Goal: Task Accomplishment & Management: Use online tool/utility

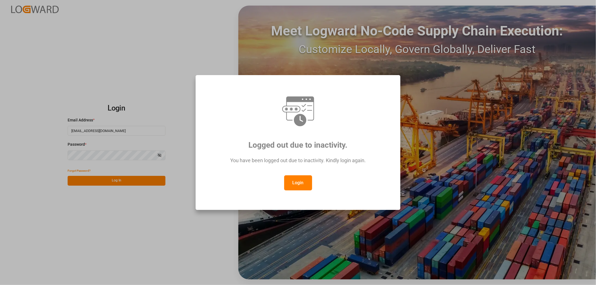
click at [300, 185] on button "Login" at bounding box center [298, 182] width 28 height 15
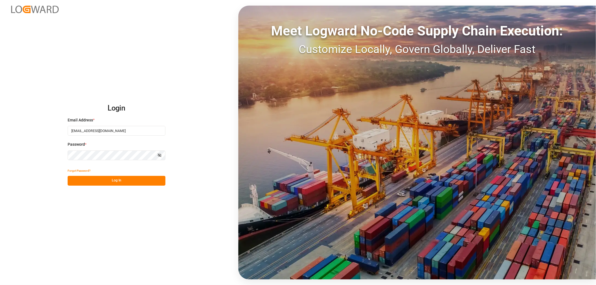
click at [125, 183] on button "Log In" at bounding box center [117, 181] width 98 height 10
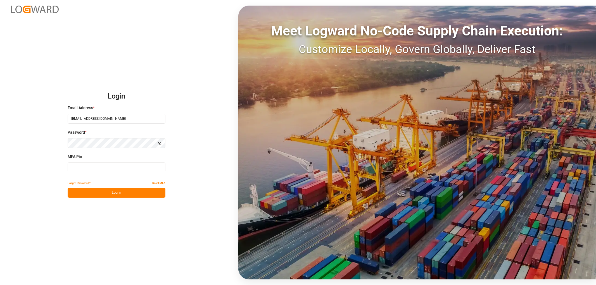
click at [93, 169] on input at bounding box center [117, 168] width 98 height 10
type input "827328"
click at [121, 193] on button "Log In" at bounding box center [117, 193] width 98 height 10
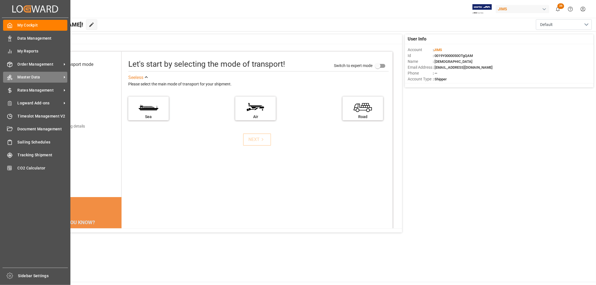
click at [28, 77] on span "Master Data" at bounding box center [40, 77] width 44 height 6
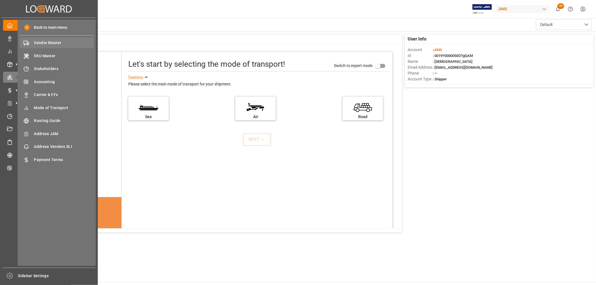
click at [45, 44] on span "Vendor Master" at bounding box center [64, 43] width 60 height 6
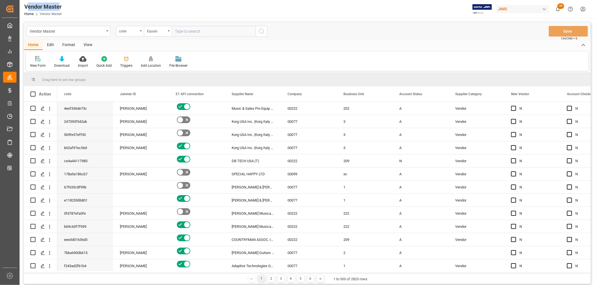
drag, startPoint x: 27, startPoint y: 7, endPoint x: 58, endPoint y: 7, distance: 31.6
click at [58, 7] on div "Vendor Master" at bounding box center [42, 7] width 37 height 8
click at [292, 109] on div "00222" at bounding box center [309, 108] width 56 height 13
click at [294, 109] on div "00222" at bounding box center [309, 108] width 56 height 13
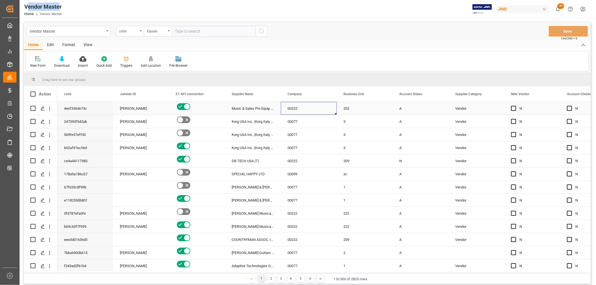
click at [293, 109] on div "00222" at bounding box center [309, 108] width 56 height 13
click at [328, 93] on span at bounding box center [327, 94] width 5 height 5
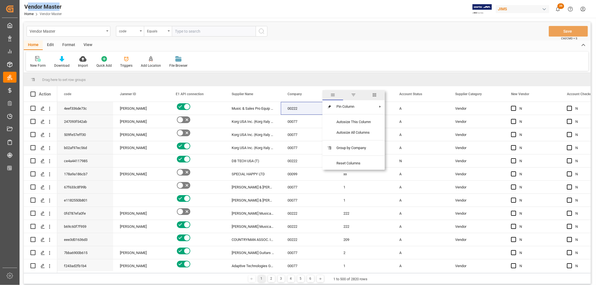
click at [328, 93] on span "general" at bounding box center [332, 95] width 21 height 10
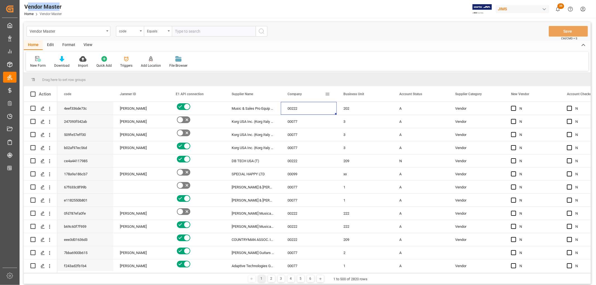
click at [326, 94] on span at bounding box center [327, 94] width 5 height 5
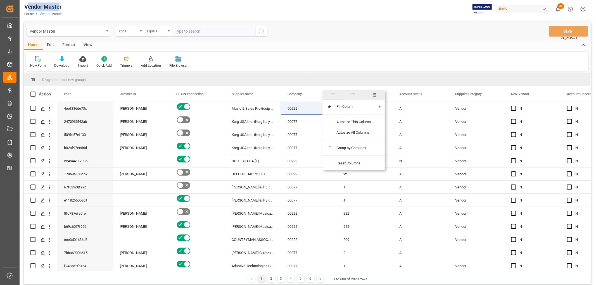
click at [353, 94] on span "filter" at bounding box center [353, 94] width 5 height 5
type input "00222"
click at [357, 140] on button "Apply" at bounding box center [360, 142] width 10 height 6
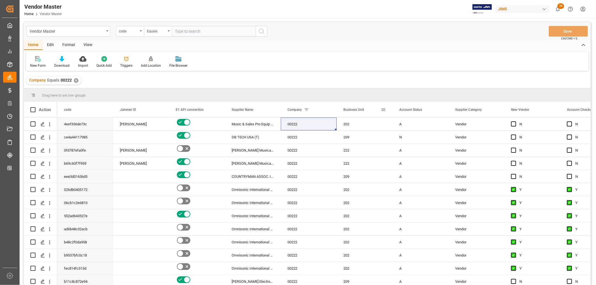
click at [383, 109] on span at bounding box center [383, 109] width 5 height 5
click at [428, 111] on span "columns" at bounding box center [429, 110] width 5 height 5
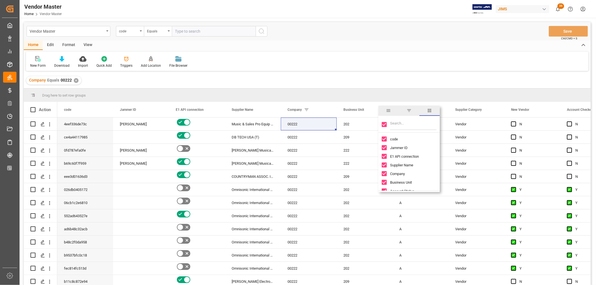
click at [384, 125] on input "Toggle Select All Columns" at bounding box center [384, 124] width 5 height 5
click at [382, 125] on input "Toggle Select All Columns" at bounding box center [384, 124] width 5 height 5
click at [384, 124] on input "Toggle Select All Columns" at bounding box center [384, 124] width 5 height 5
click at [404, 57] on div "New Form Download Import Quick Add Triggers Add Location Add Location to the Ve…" at bounding box center [307, 61] width 562 height 19
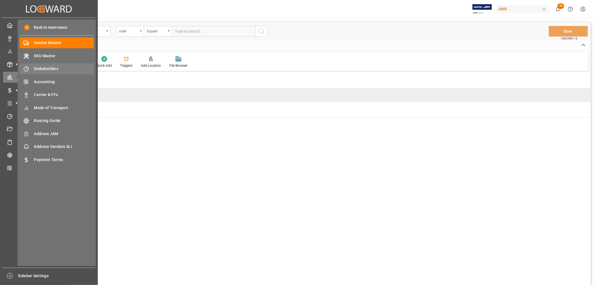
click at [44, 68] on span "Stakeholders" at bounding box center [64, 69] width 60 height 6
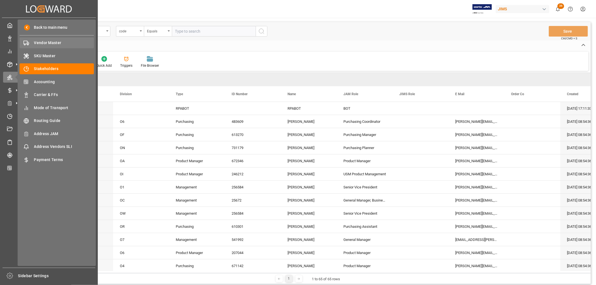
click at [40, 42] on span "Vendor Master" at bounding box center [64, 43] width 60 height 6
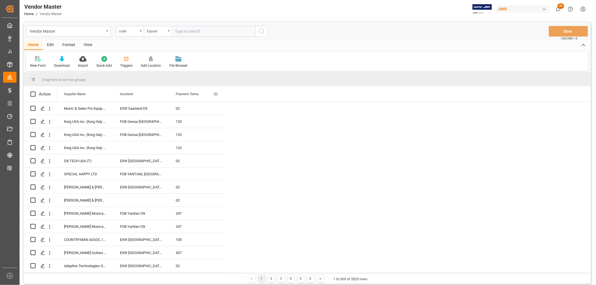
click at [214, 94] on span at bounding box center [215, 94] width 5 height 5
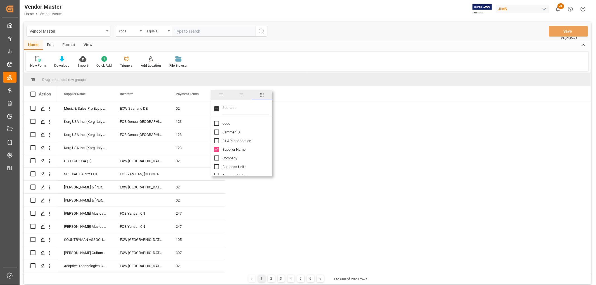
click at [217, 110] on input "Toggle Select All Columns" at bounding box center [216, 108] width 5 height 5
checkbox input "false"
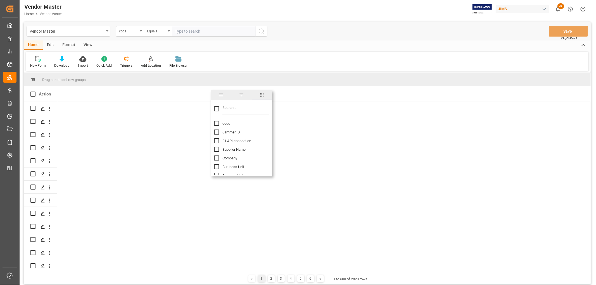
checkbox input "false"
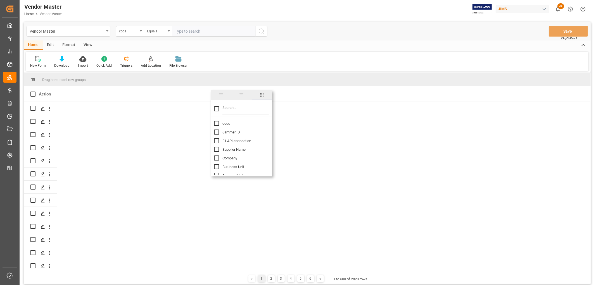
checkbox input "false"
click at [217, 110] on input "Toggle Select All Columns" at bounding box center [216, 108] width 5 height 5
checkbox input "true"
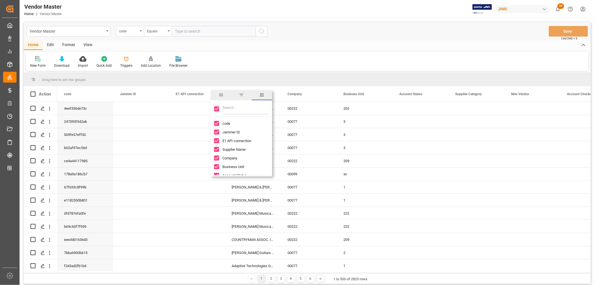
checkbox input "true"
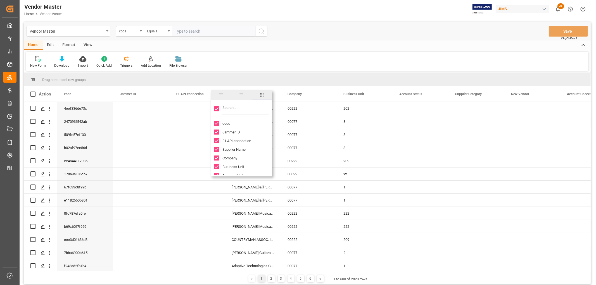
checkbox input "true"
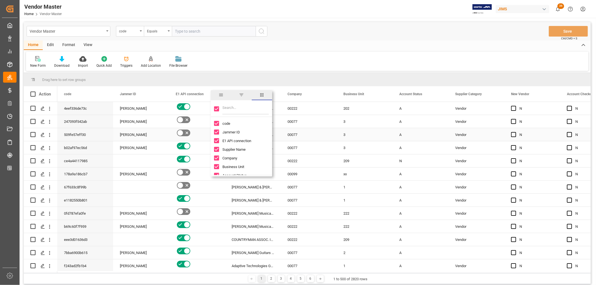
click at [294, 150] on div "00077" at bounding box center [309, 147] width 56 height 13
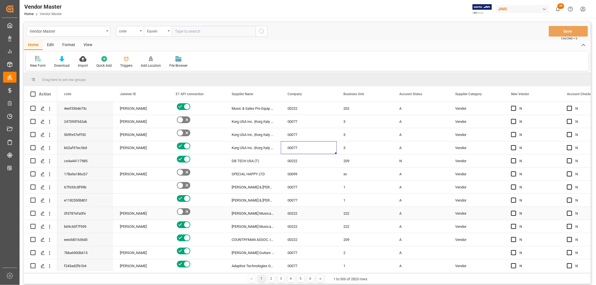
click at [291, 216] on div "00222" at bounding box center [309, 213] width 56 height 13
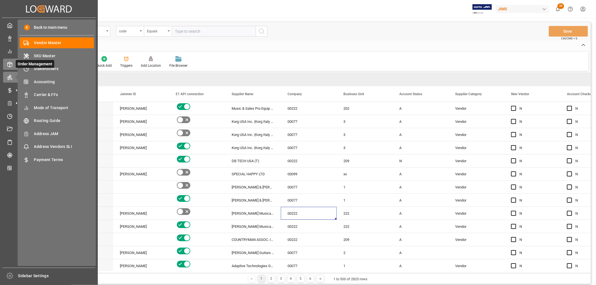
click at [8, 63] on polyline at bounding box center [10, 63] width 4 height 1
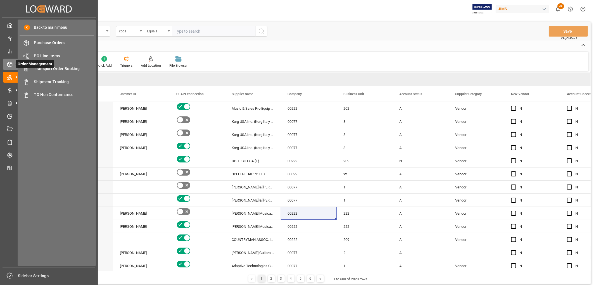
click at [9, 65] on icon at bounding box center [10, 65] width 6 height 6
click at [58, 69] on span "Transport Order Booking" at bounding box center [64, 69] width 60 height 6
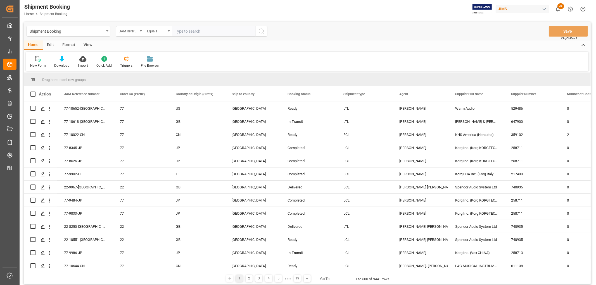
click at [52, 43] on div "Edit" at bounding box center [50, 45] width 15 height 9
click at [123, 63] on div "Schema Edit" at bounding box center [123, 62] width 27 height 12
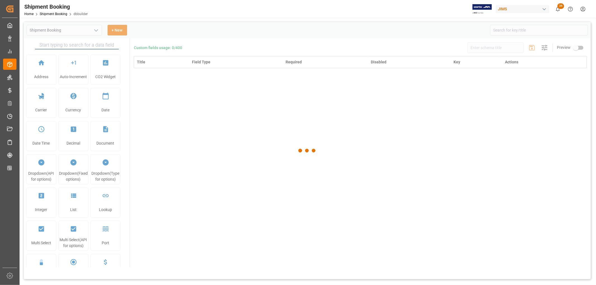
type input "Shipment Booking"
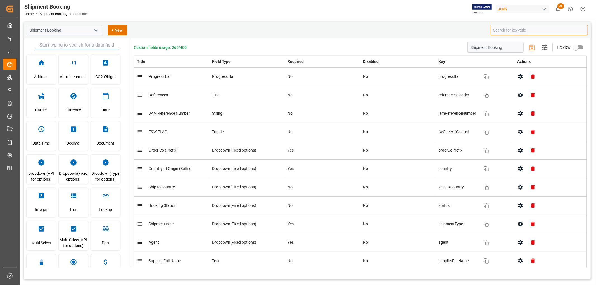
click at [510, 29] on input at bounding box center [539, 30] width 98 height 11
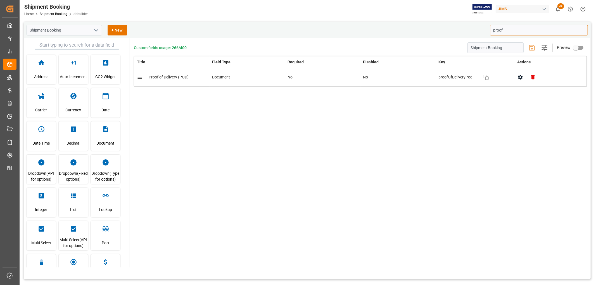
click at [521, 76] on icon "button" at bounding box center [520, 77] width 4 height 5
type input "proof"
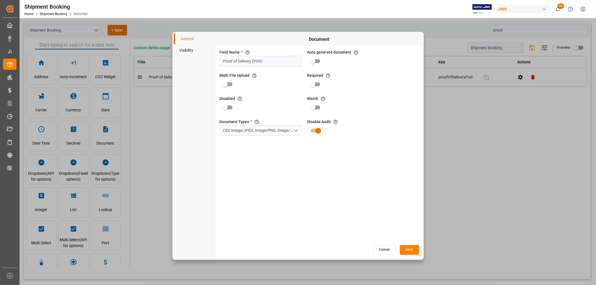
click at [229, 84] on input "primary checkbox" at bounding box center [225, 84] width 32 height 11
checkbox input "true"
click at [411, 250] on button "Save" at bounding box center [409, 250] width 19 height 10
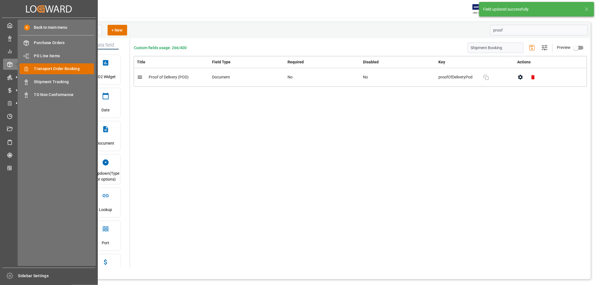
click at [46, 71] on span "Transport Order Booking" at bounding box center [64, 69] width 60 height 6
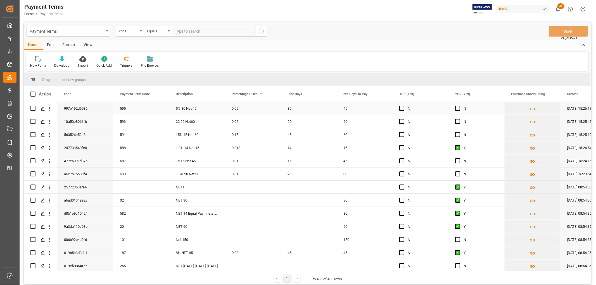
click at [129, 113] on div "595" at bounding box center [141, 108] width 56 height 13
click at [191, 111] on div "5% 30 Net 45" at bounding box center [197, 108] width 56 height 13
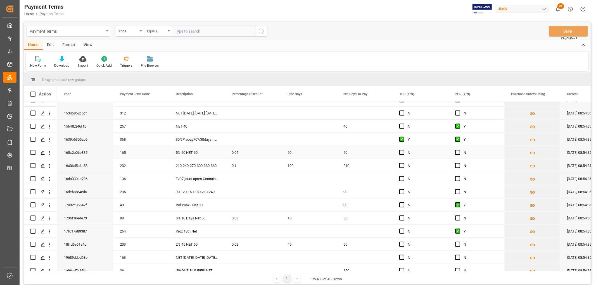
scroll to position [496, 0]
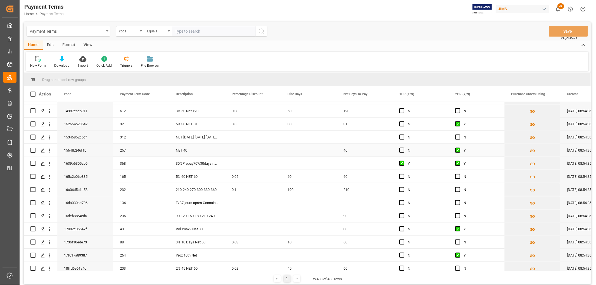
click at [203, 137] on div "NET Apr25,May25,Jun25,Jul25'16" at bounding box center [197, 137] width 56 height 13
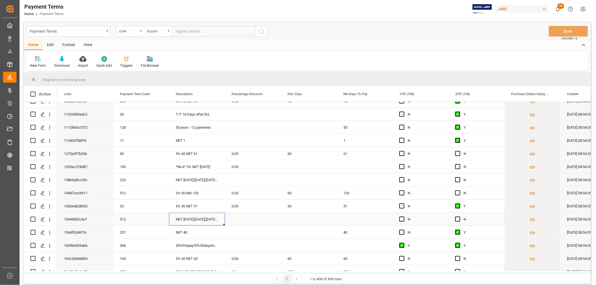
scroll to position [403, 0]
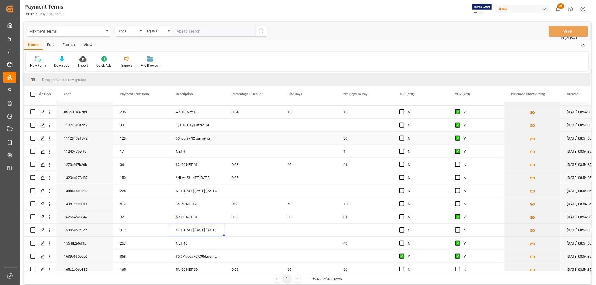
click at [203, 137] on div "30 jours - 12 paiments" at bounding box center [197, 138] width 56 height 13
click at [202, 126] on div "T/T 10 Days after B/L" at bounding box center [197, 125] width 56 height 13
click at [239, 125] on div "Press SPACE to select this row." at bounding box center [253, 125] width 56 height 13
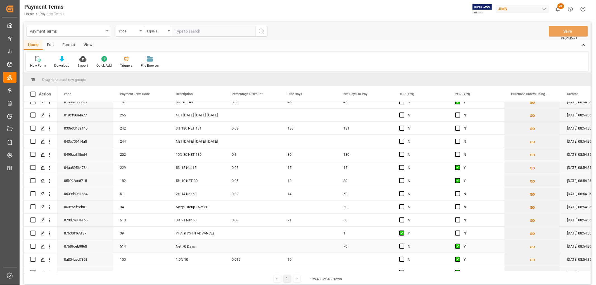
scroll to position [93, 0]
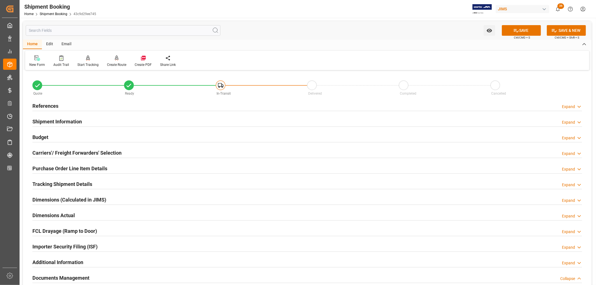
scroll to position [341, 0]
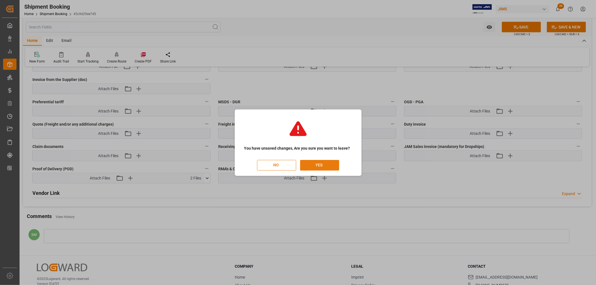
click at [323, 166] on button "YES" at bounding box center [319, 165] width 39 height 11
